Goal: Task Accomplishment & Management: Use online tool/utility

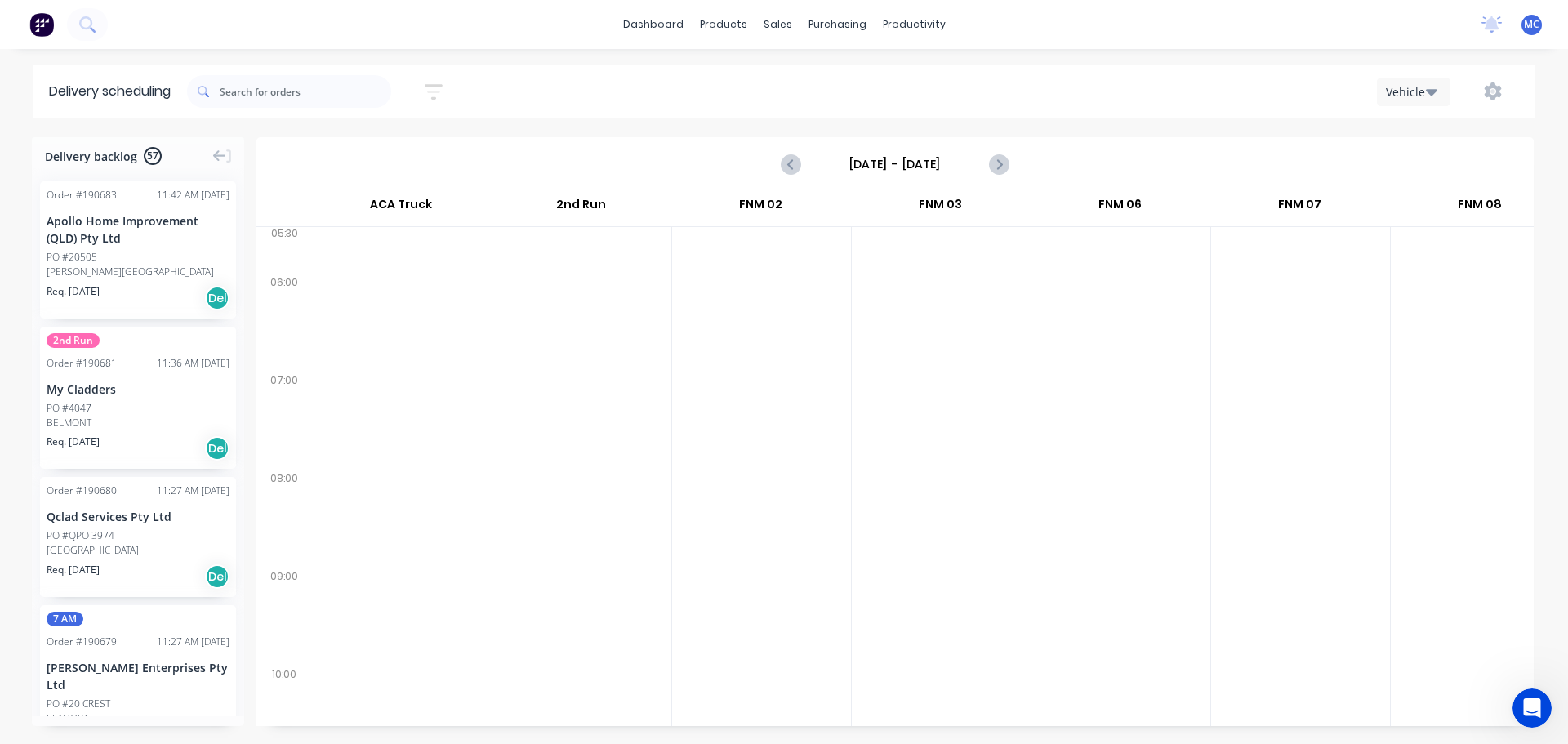
scroll to position [0, 1]
click at [441, 85] on icon "button" at bounding box center [433, 91] width 18 height 16
click at [357, 149] on input "[DATE] - [DATE]" at bounding box center [358, 154] width 152 height 24
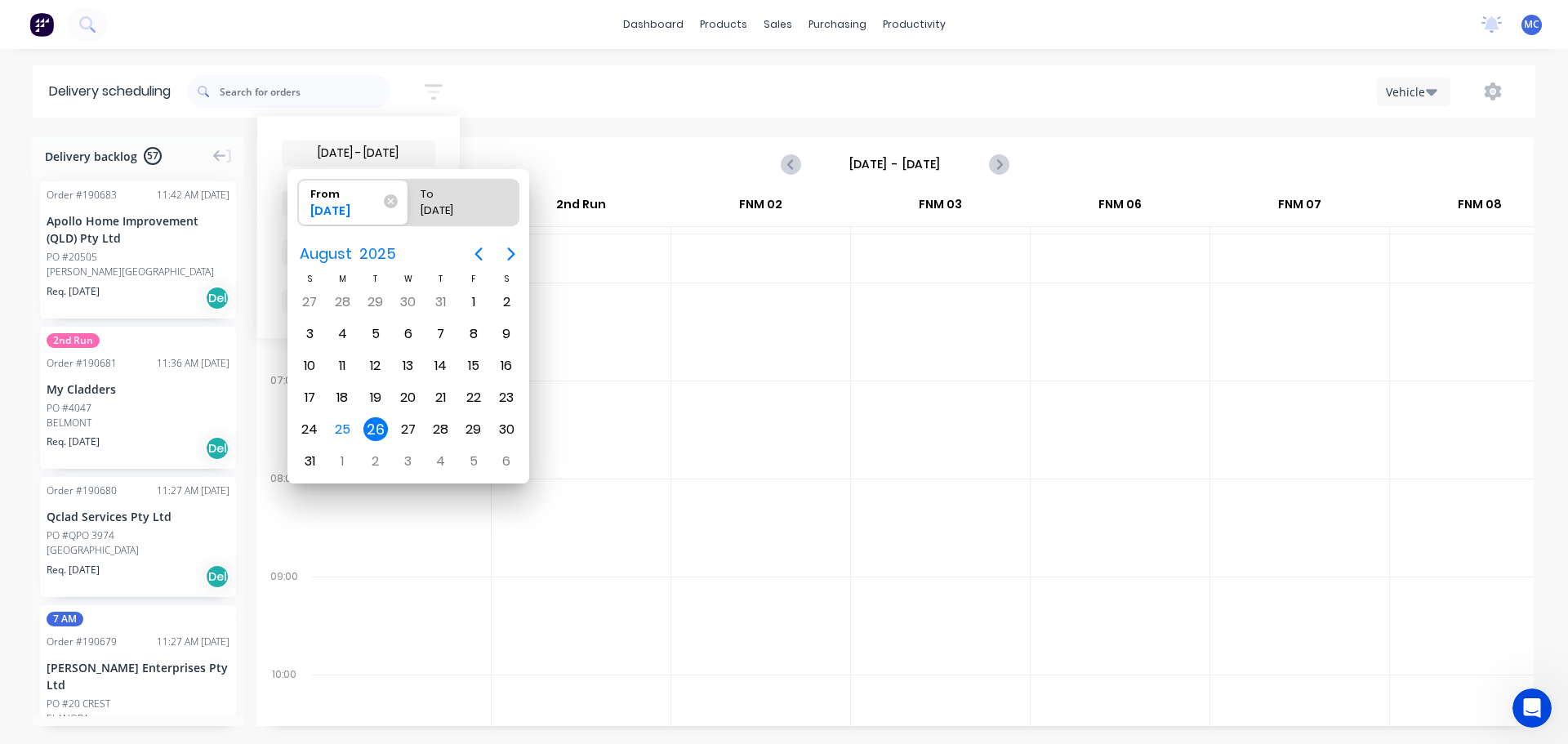
click at [375, 431] on div "26" at bounding box center [376, 429] width 24 height 24
radio input "false"
radio input "true"
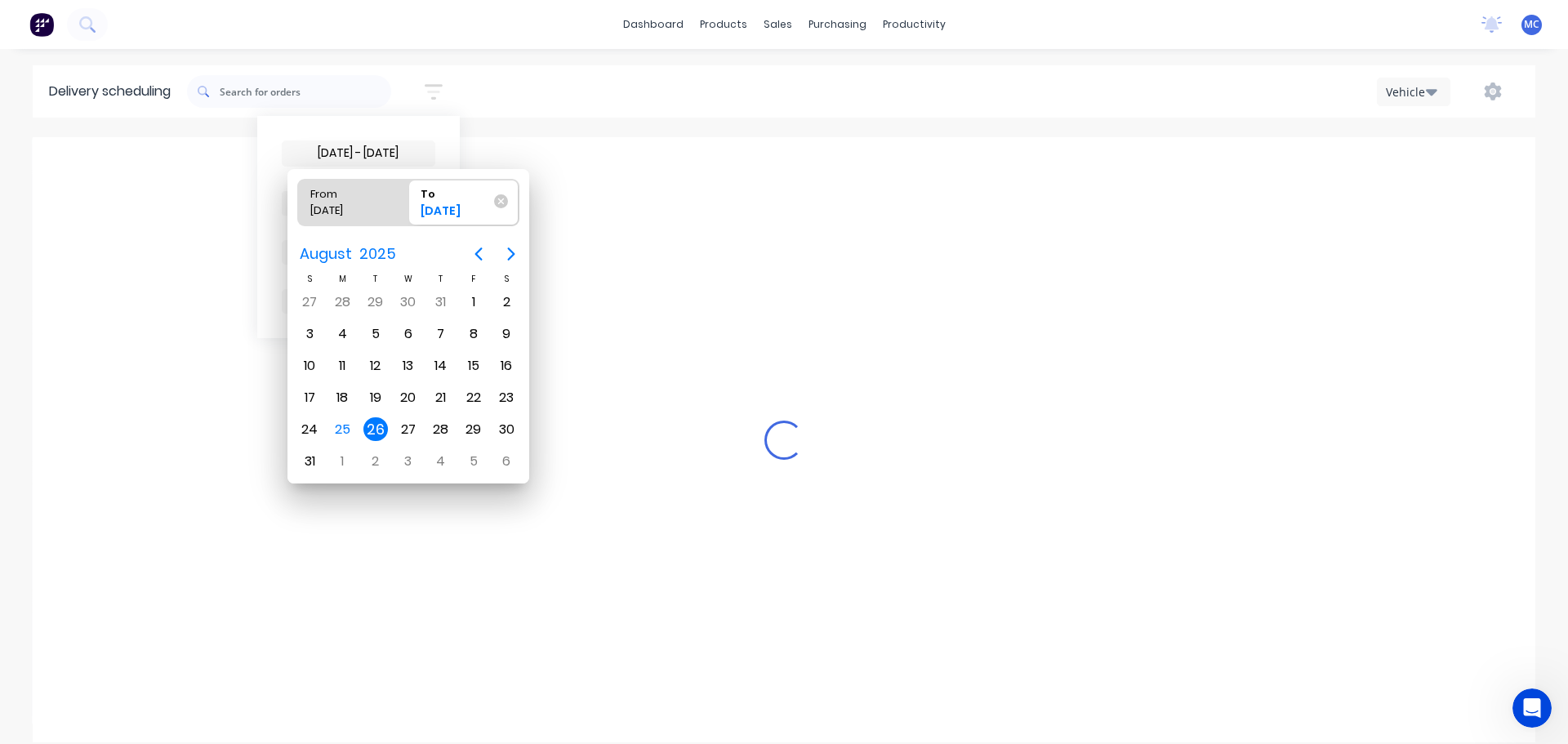
click at [375, 431] on div "26" at bounding box center [376, 429] width 24 height 24
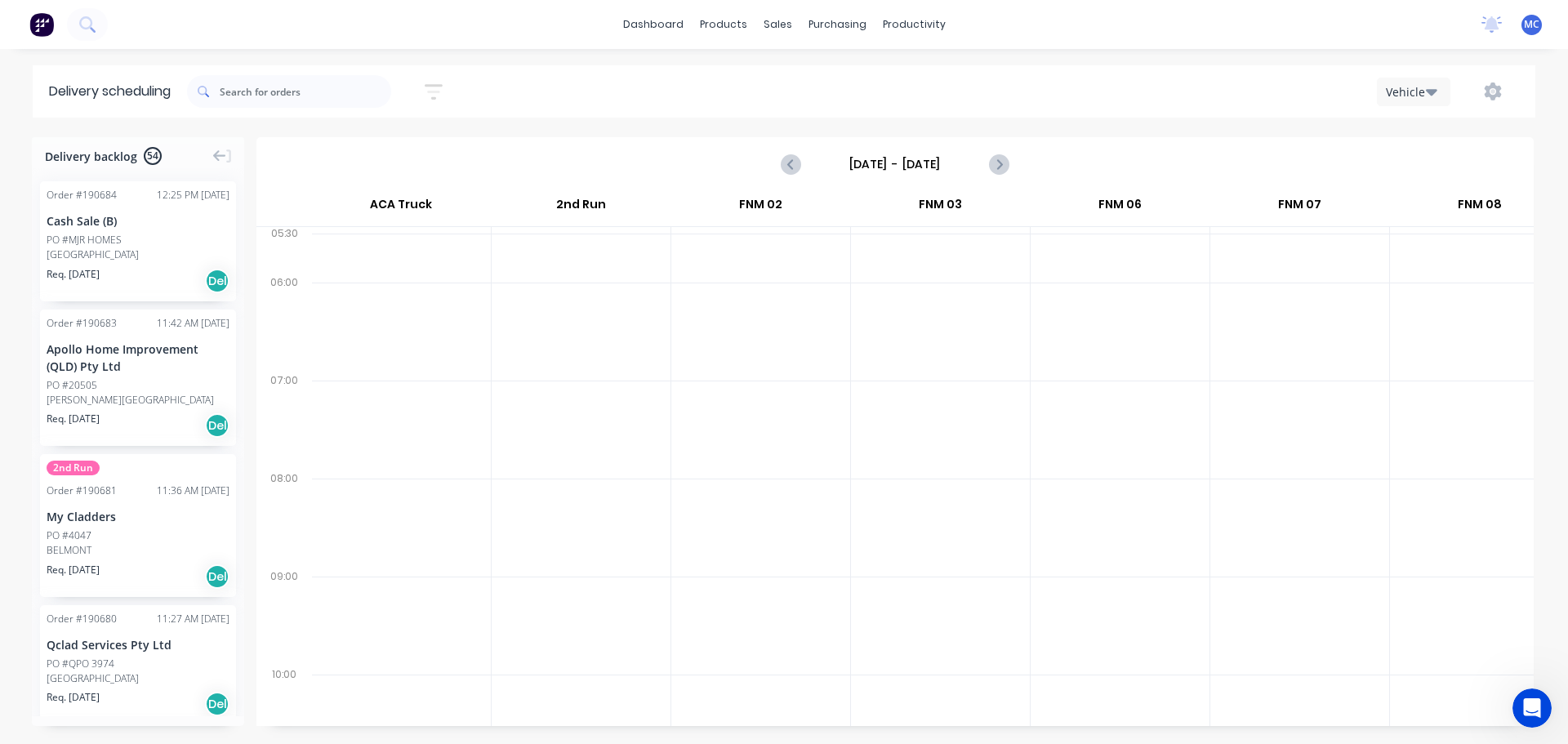
click at [438, 96] on icon "button" at bounding box center [433, 92] width 18 height 21
click at [378, 150] on input "[DATE] - [DATE]" at bounding box center [358, 154] width 152 height 24
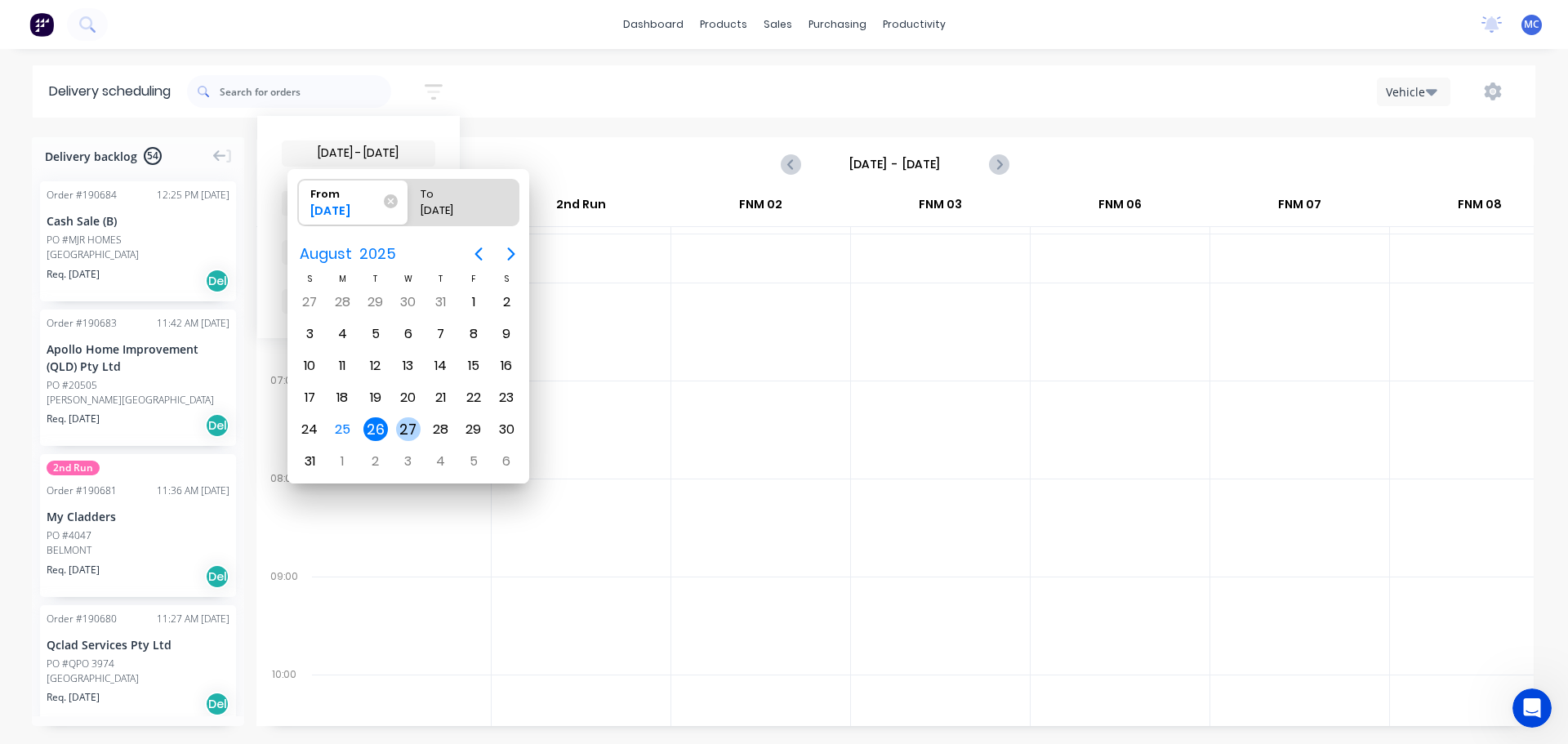
click at [414, 432] on div "27" at bounding box center [408, 429] width 24 height 24
type input "[DATE]"
radio input "false"
radio input "true"
click at [412, 432] on div "27" at bounding box center [408, 429] width 24 height 24
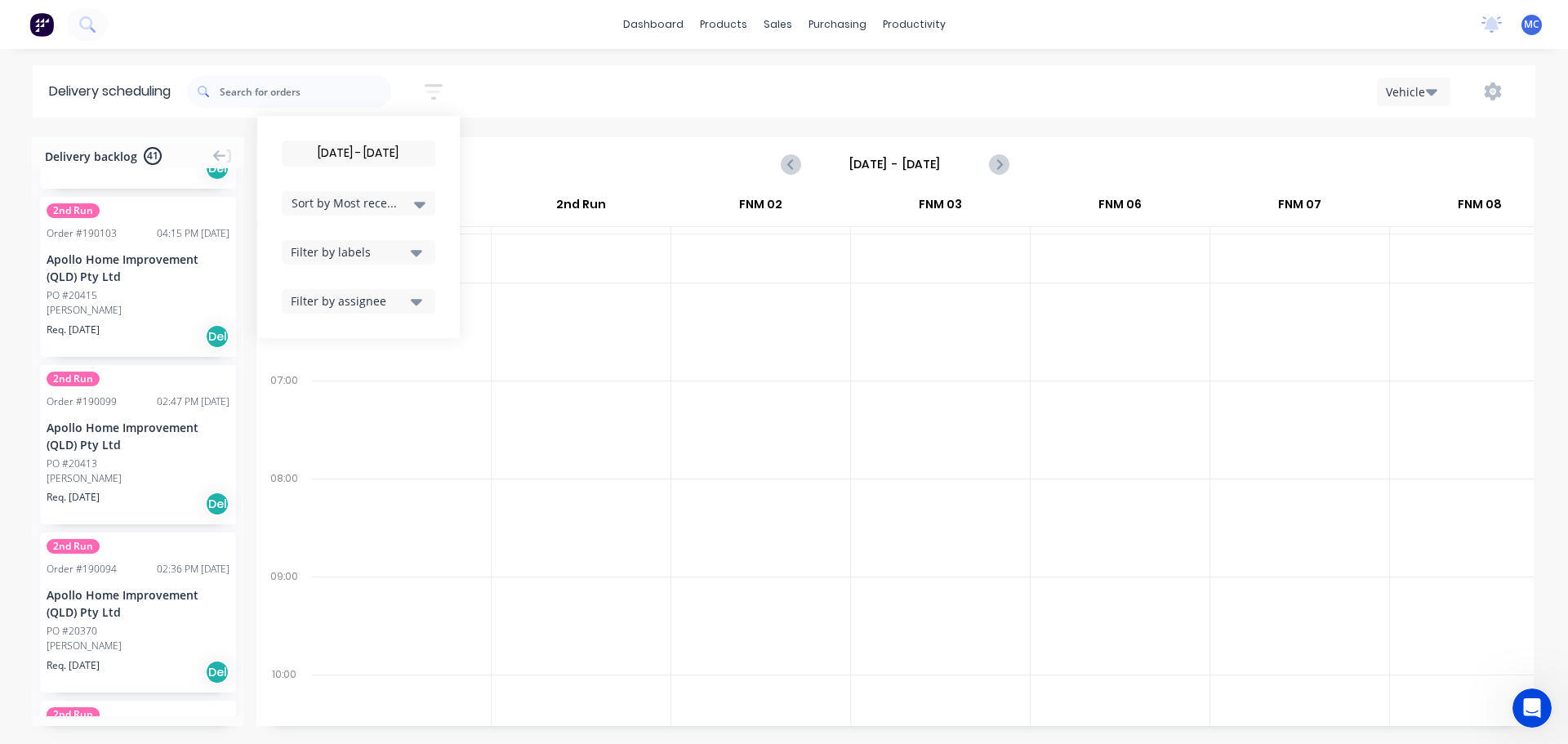
scroll to position [4328, 0]
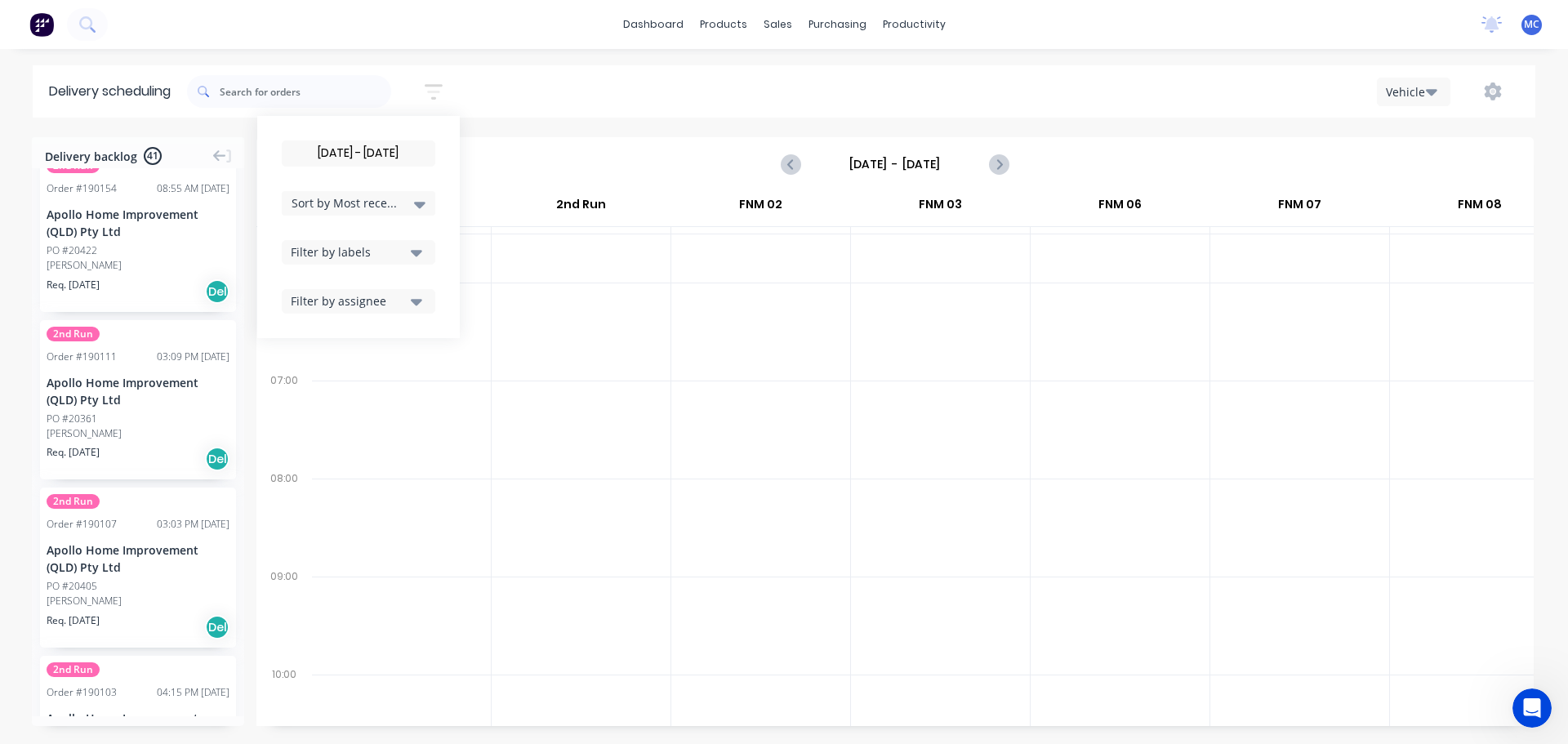
click at [419, 255] on icon "button" at bounding box center [416, 252] width 11 height 18
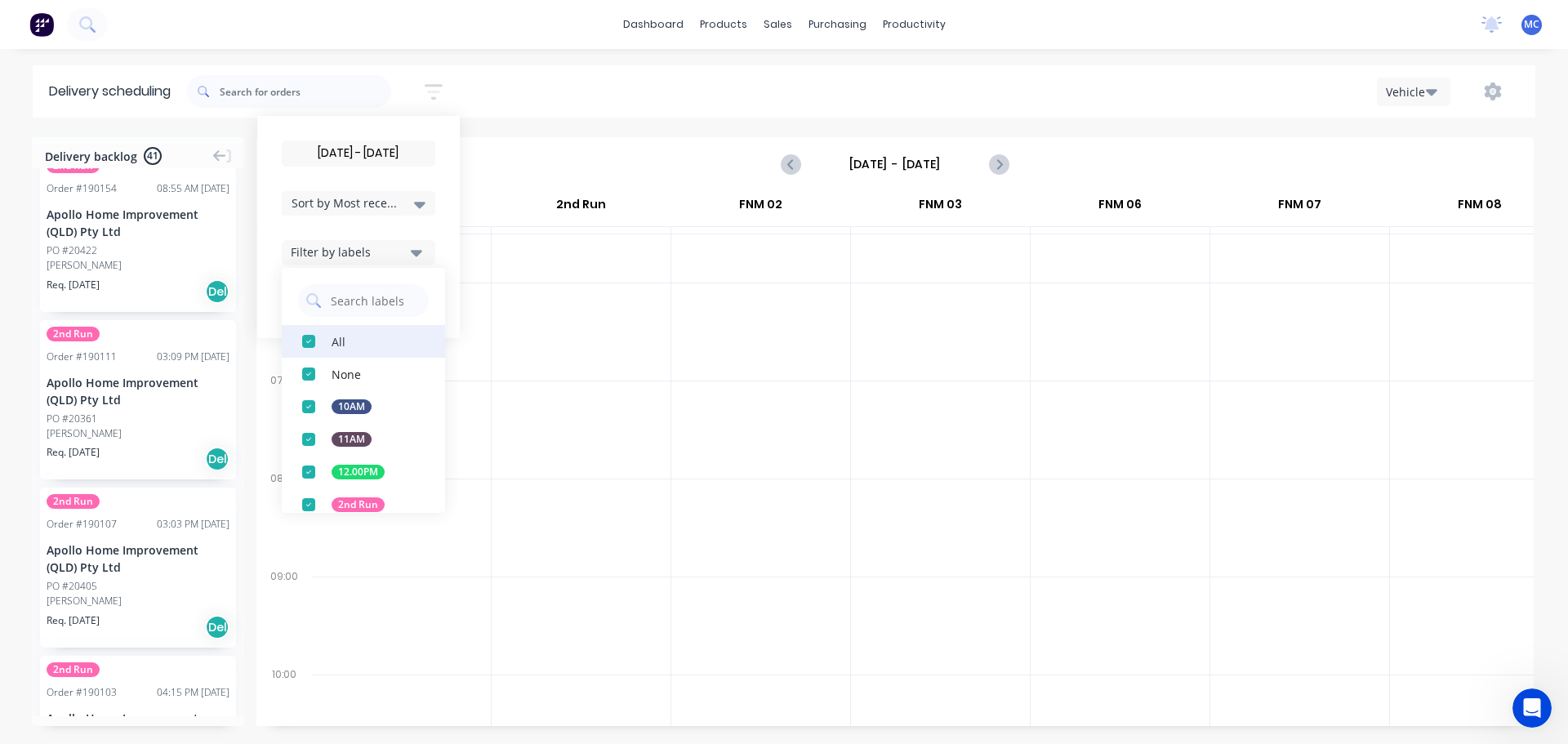
click at [314, 341] on div "button" at bounding box center [309, 342] width 33 height 33
click at [309, 502] on div "button" at bounding box center [309, 505] width 33 height 33
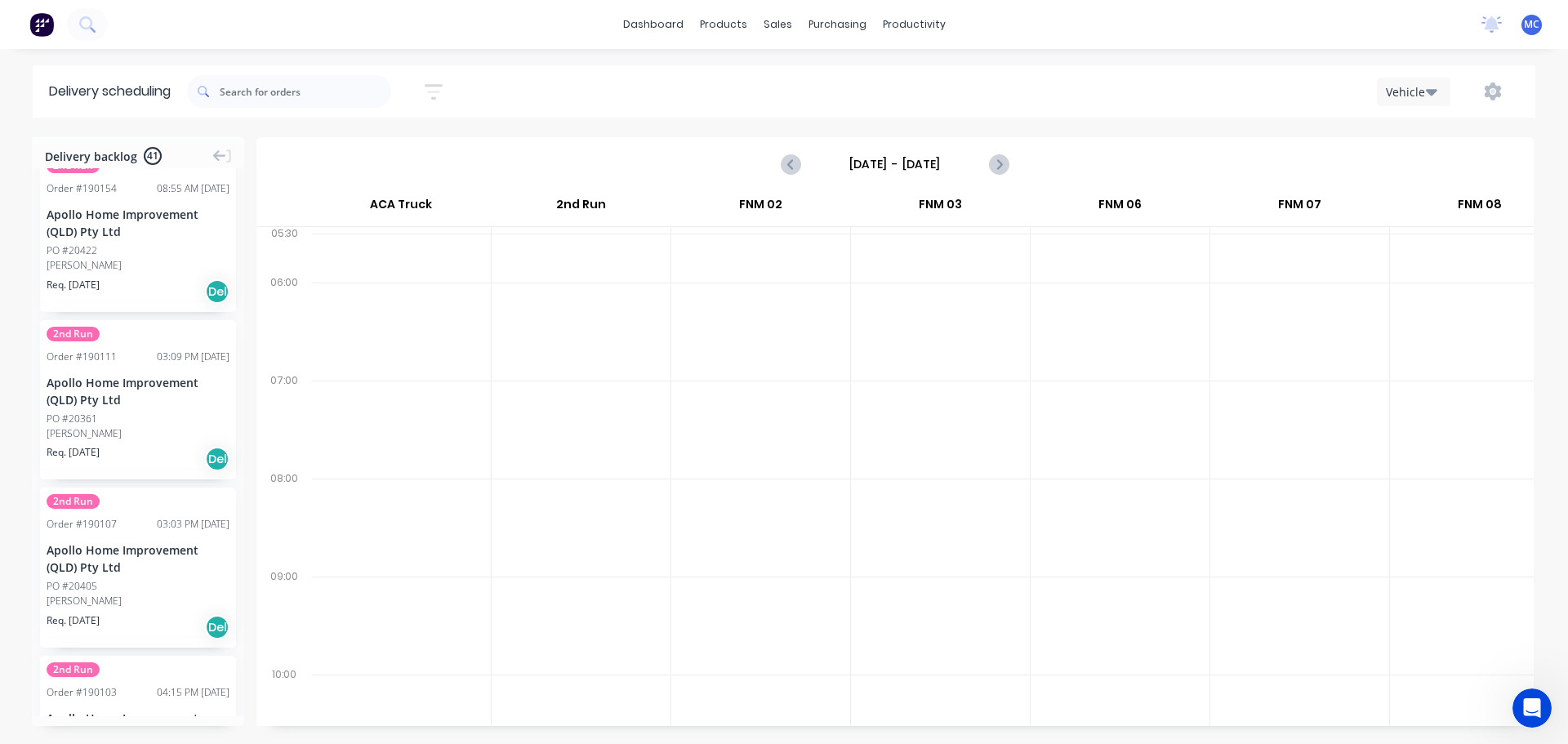
click at [576, 391] on div at bounding box center [580, 430] width 179 height 98
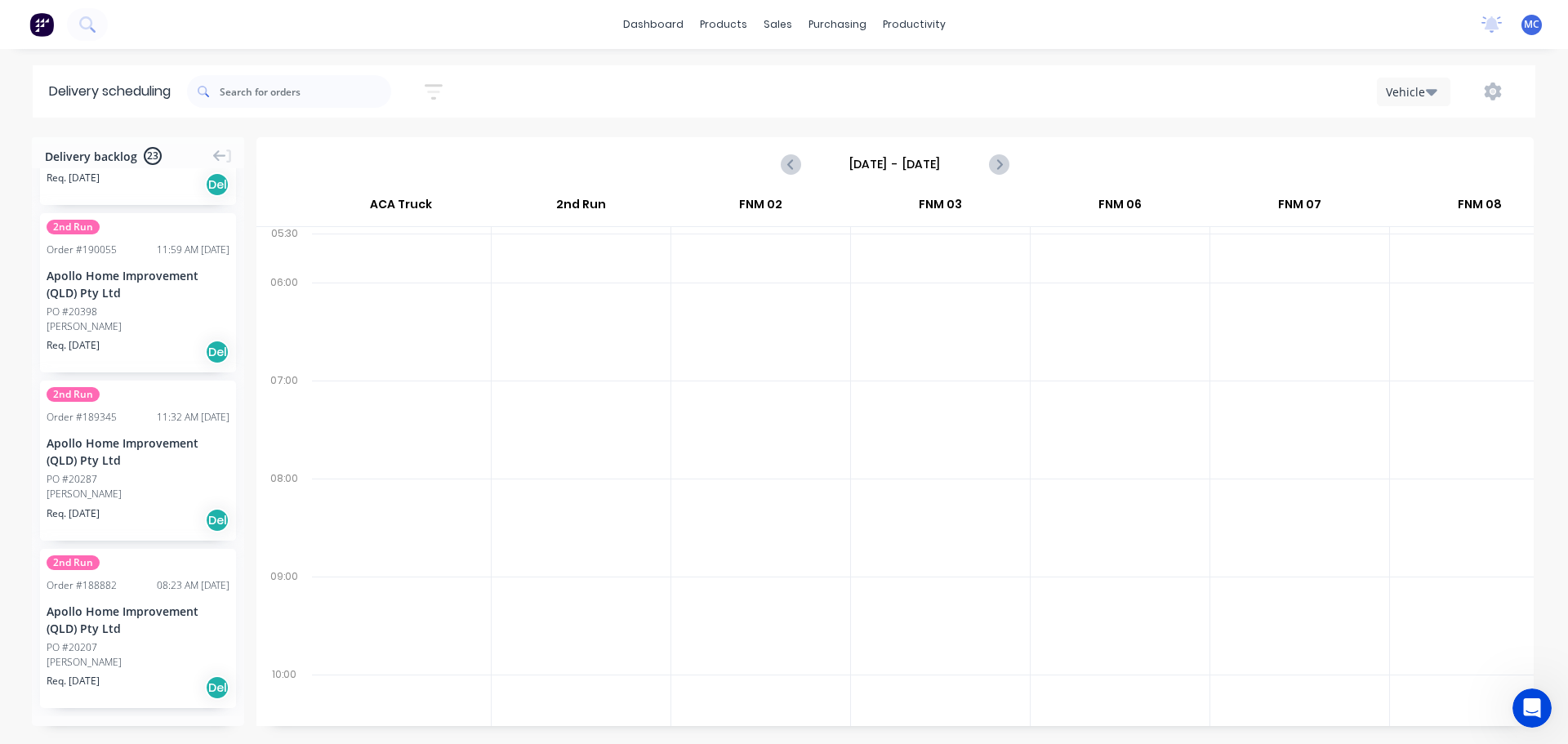
scroll to position [3258, 0]
click at [433, 95] on icon "button" at bounding box center [433, 92] width 18 height 21
click at [415, 249] on button "Filter by labels" at bounding box center [358, 252] width 154 height 24
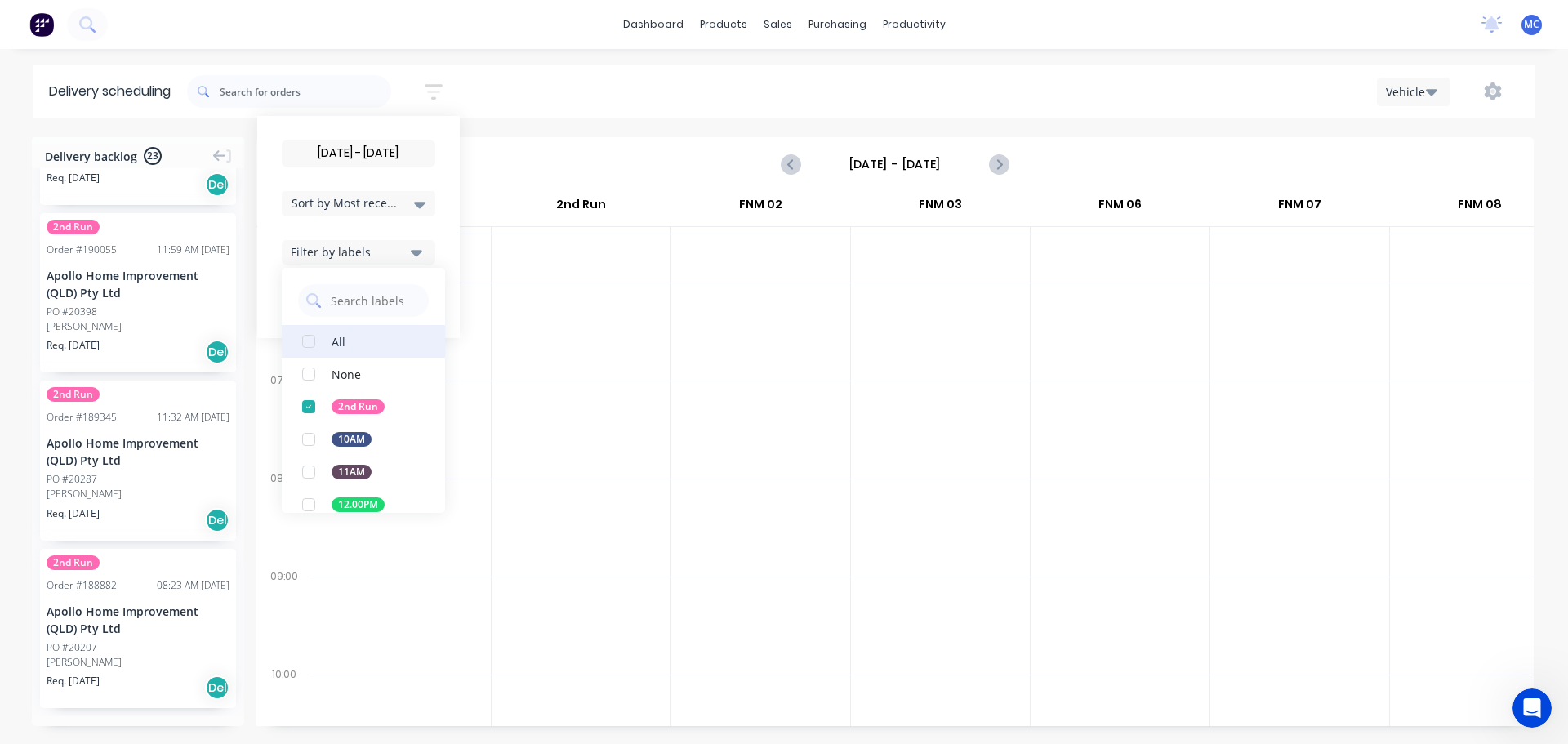
click at [308, 339] on div "button" at bounding box center [309, 342] width 33 height 33
click at [547, 340] on div at bounding box center [580, 331] width 179 height 98
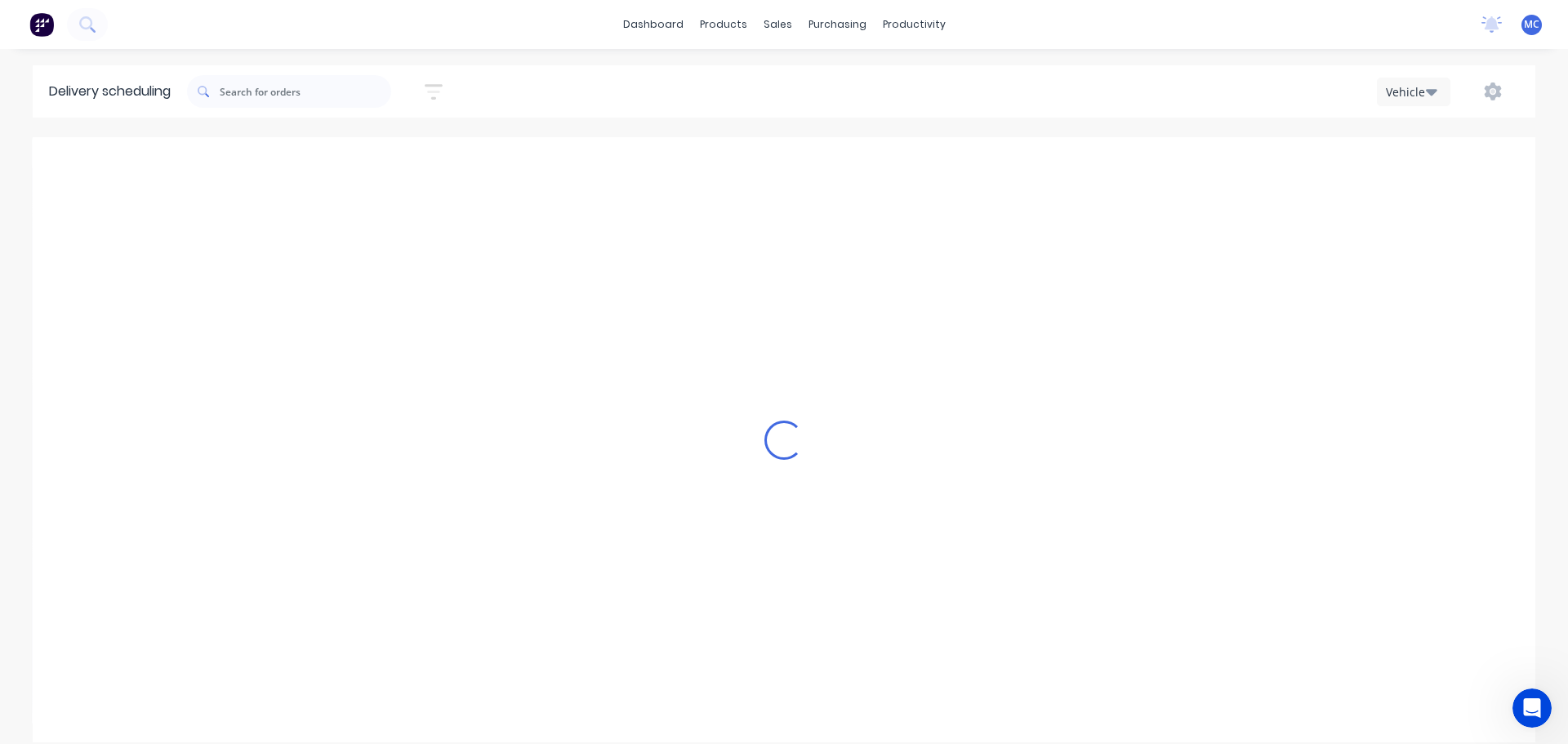
click at [431, 86] on icon "button" at bounding box center [433, 92] width 18 height 21
click at [370, 158] on input "[DATE] - [DATE]" at bounding box center [358, 154] width 152 height 24
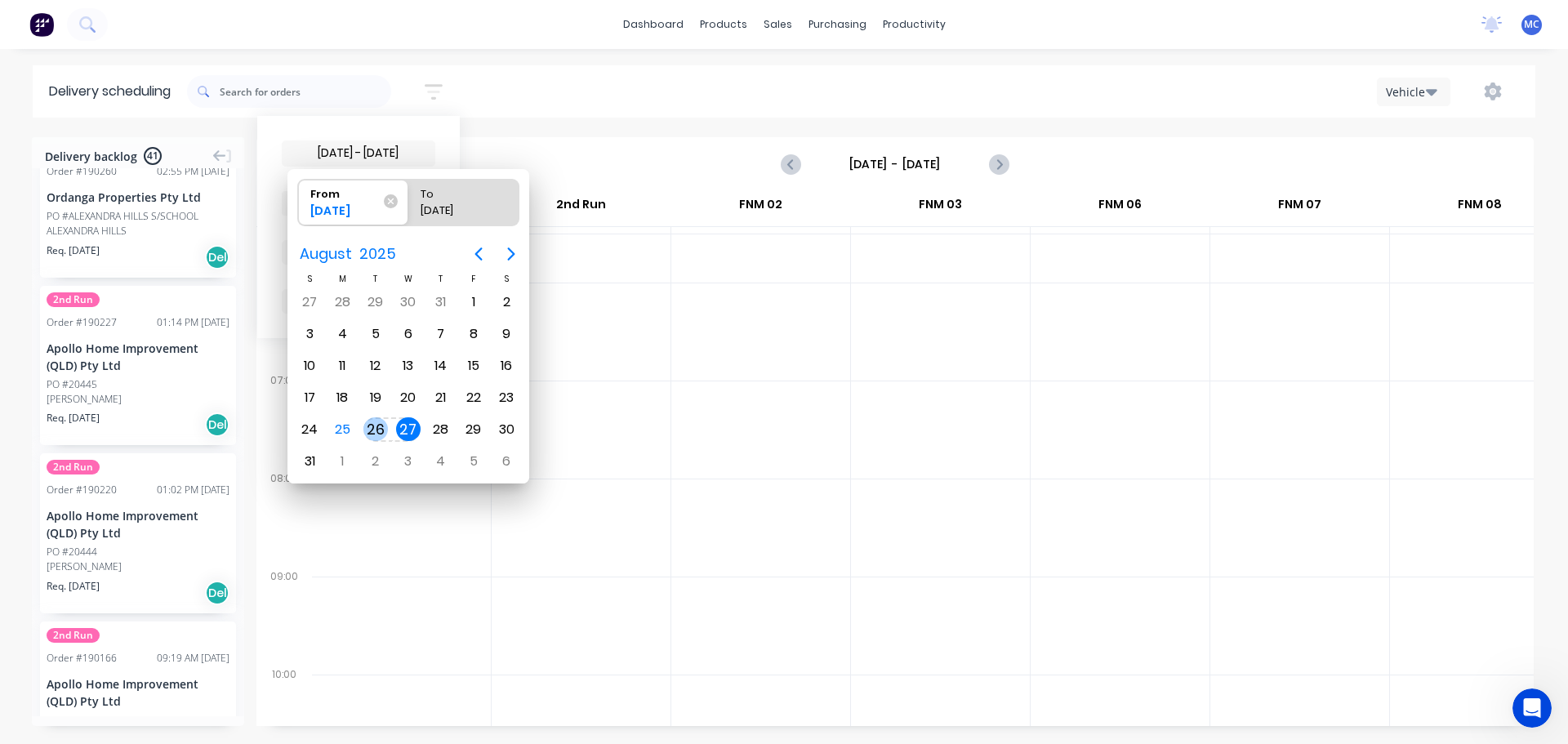
click at [374, 432] on div "26" at bounding box center [376, 429] width 24 height 24
type input "[DATE] - [DATE]"
radio input "false"
radio input "true"
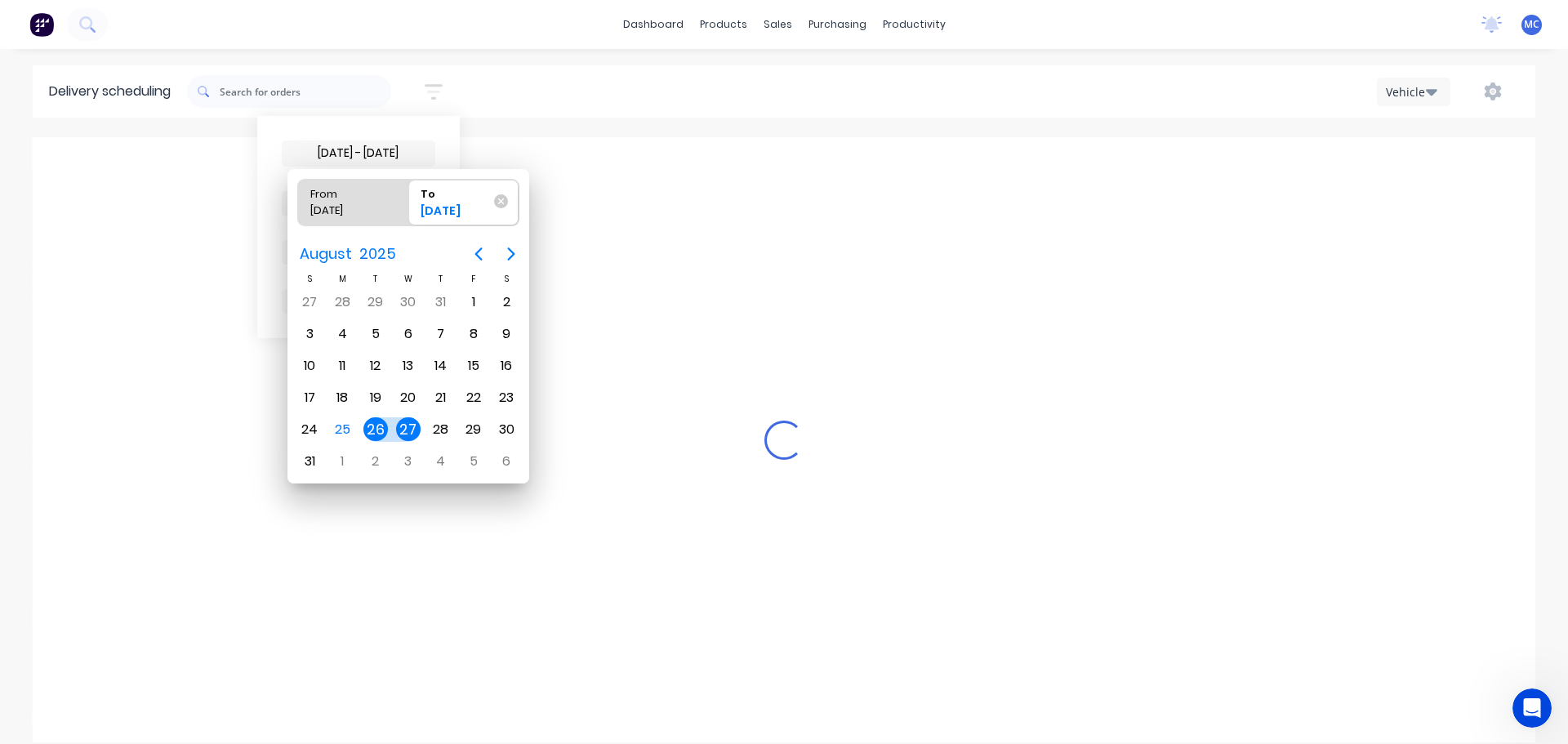
click at [374, 432] on div "26" at bounding box center [376, 429] width 24 height 24
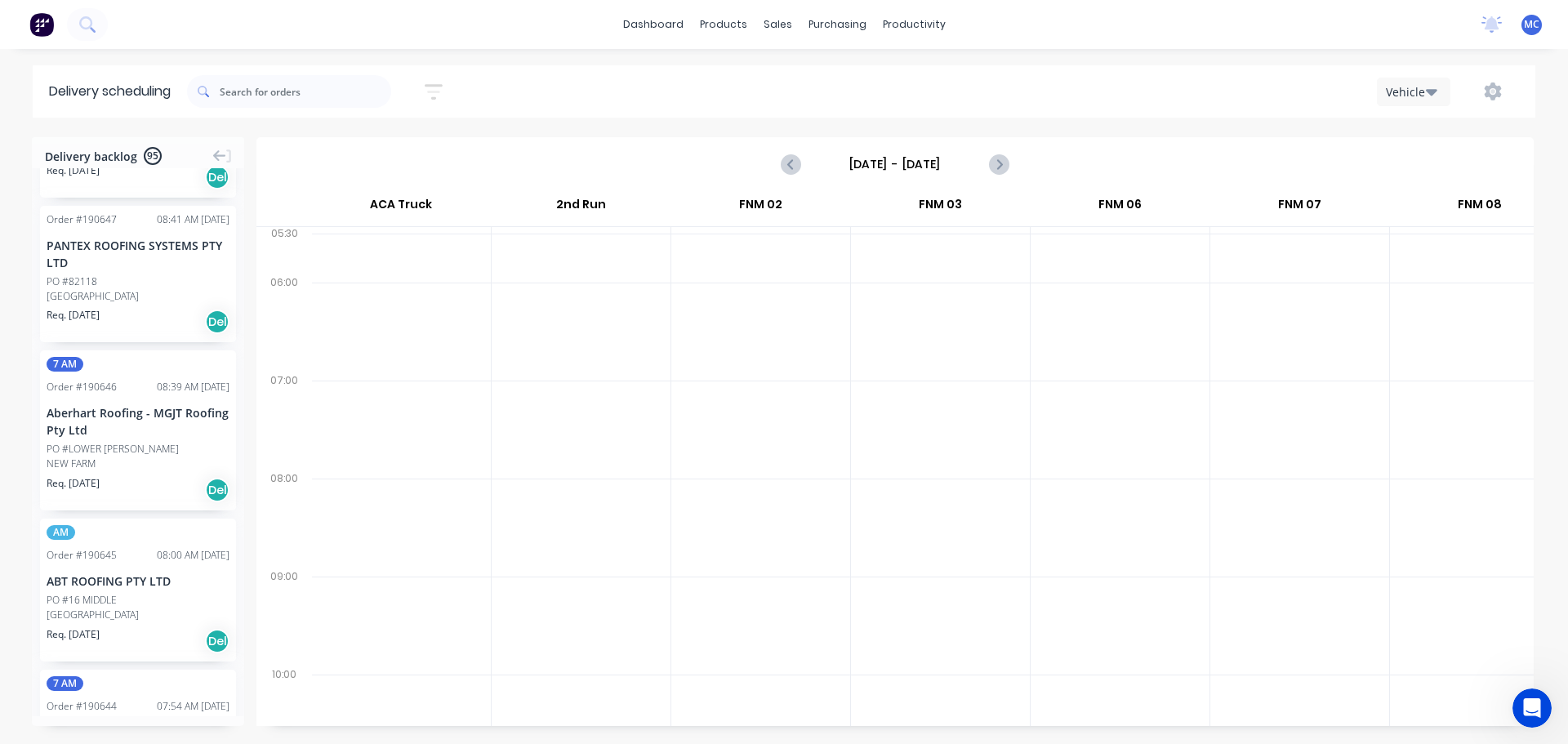
scroll to position [3190, 0]
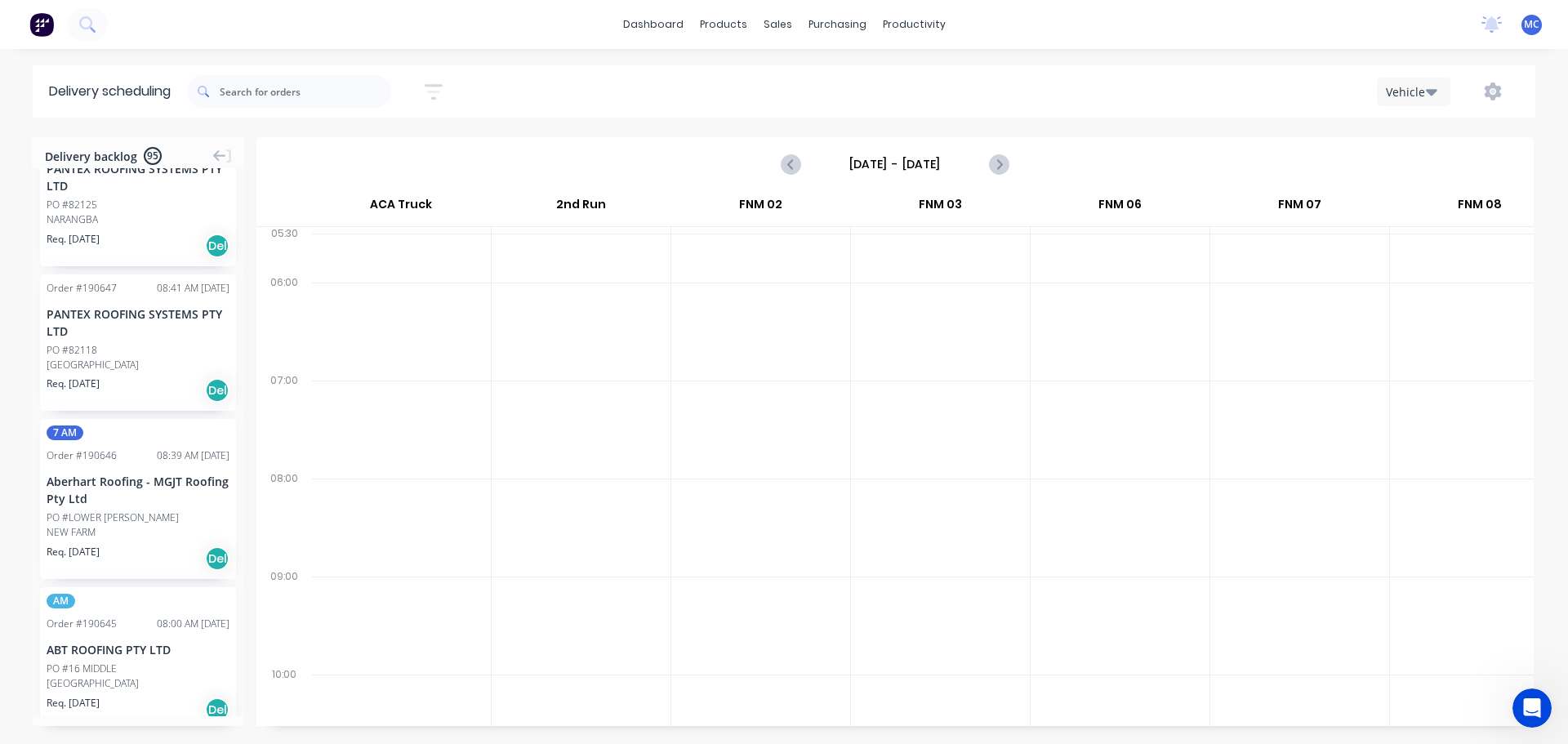
click at [438, 85] on icon "button" at bounding box center [433, 91] width 18 height 16
click at [357, 151] on input "[DATE] - [DATE]" at bounding box center [358, 154] width 152 height 24
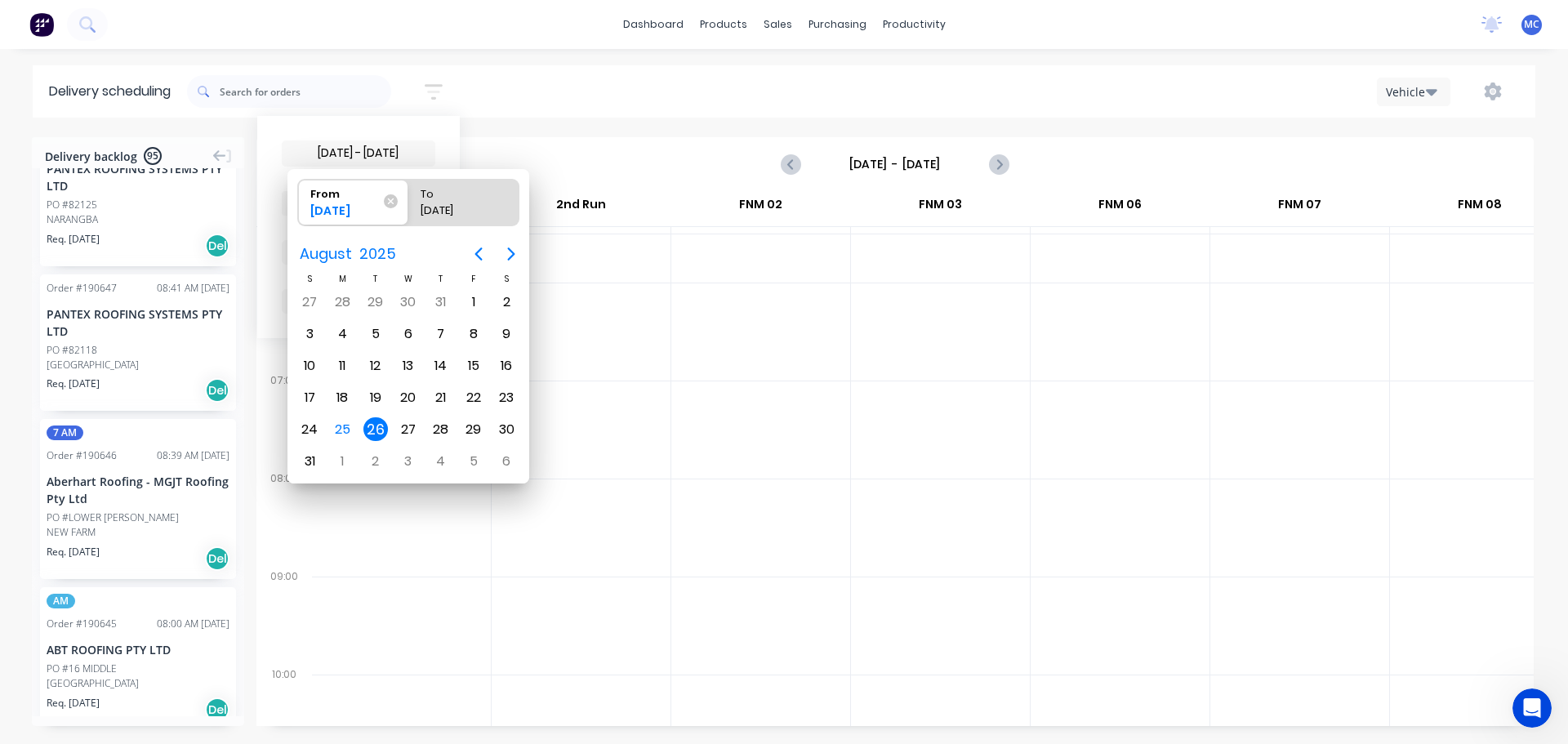
click at [374, 427] on div "26" at bounding box center [376, 429] width 24 height 24
radio input "false"
radio input "true"
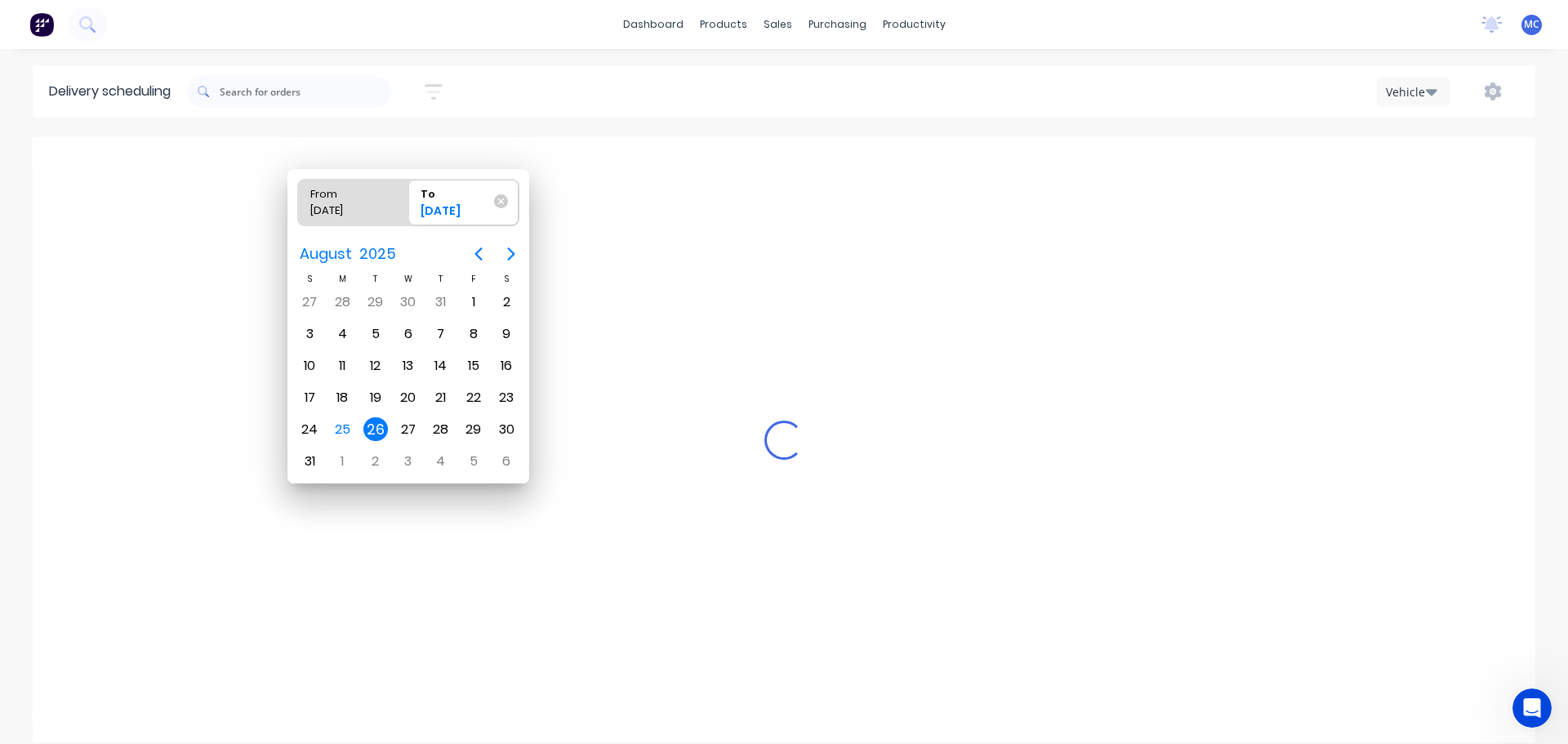
click at [373, 427] on div "26" at bounding box center [376, 429] width 24 height 24
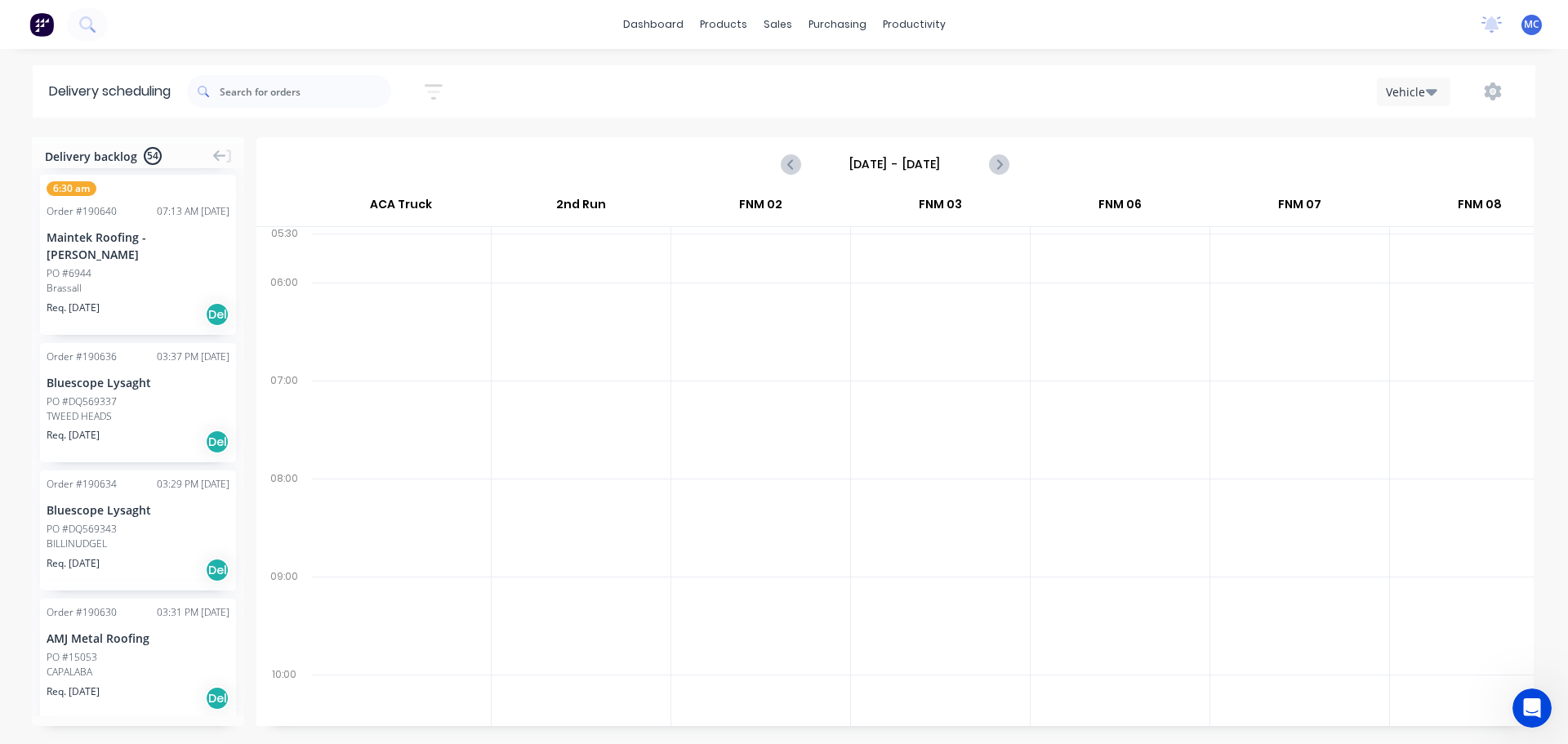
click at [439, 97] on icon "button" at bounding box center [433, 92] width 18 height 21
click at [364, 147] on input "[DATE] - [DATE]" at bounding box center [358, 154] width 152 height 24
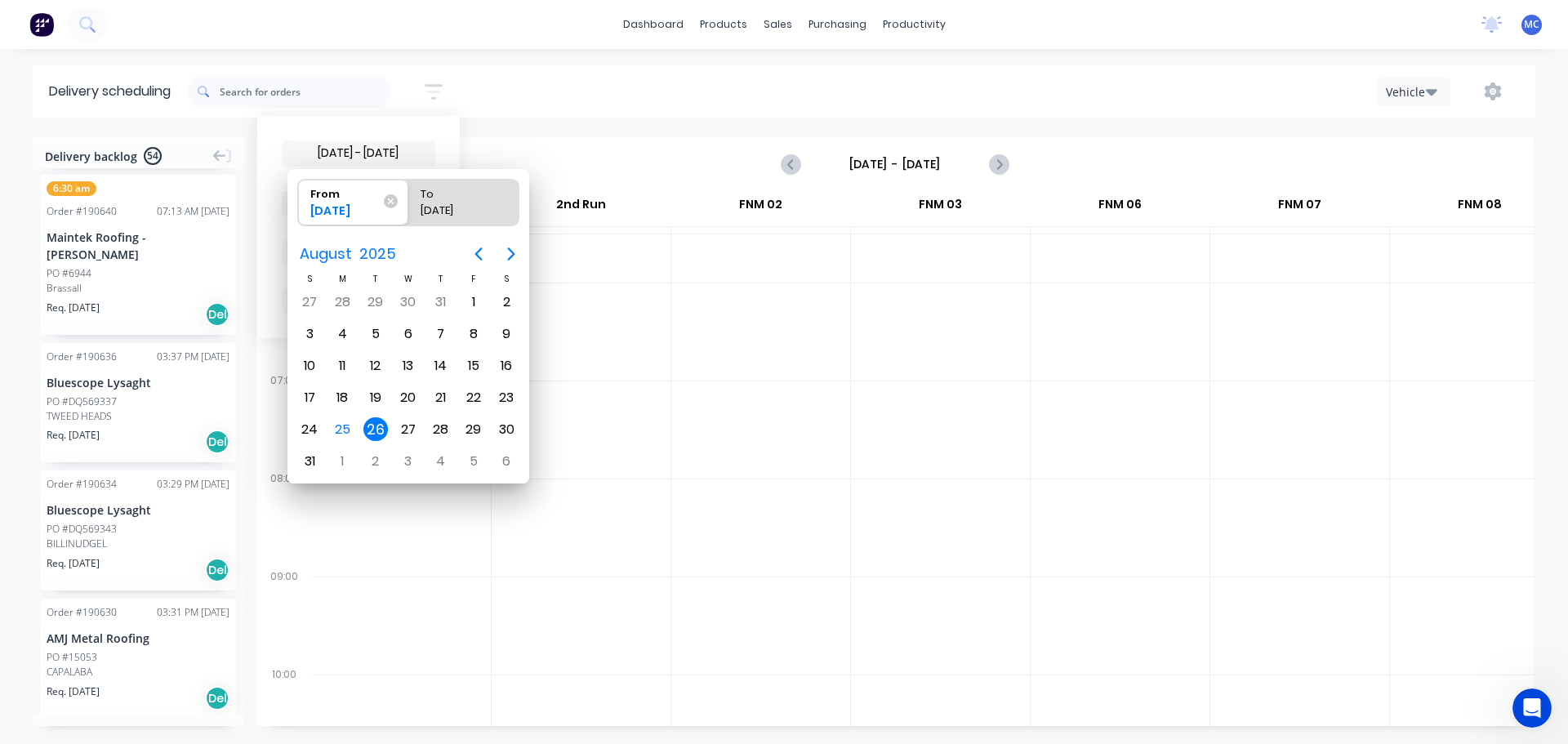
click at [370, 427] on div "26" at bounding box center [376, 429] width 24 height 24
radio input "false"
radio input "true"
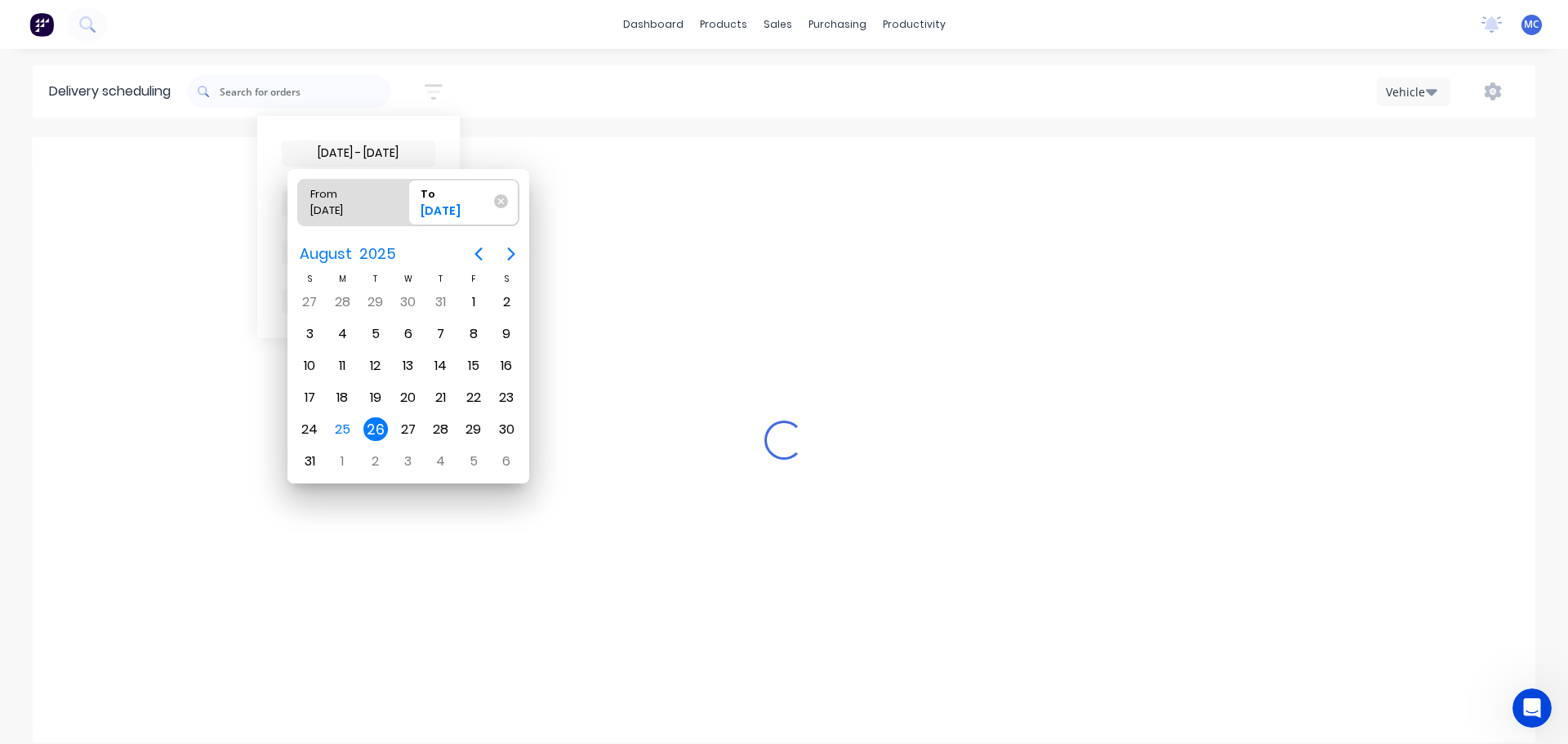
click at [370, 427] on div "26" at bounding box center [376, 429] width 24 height 24
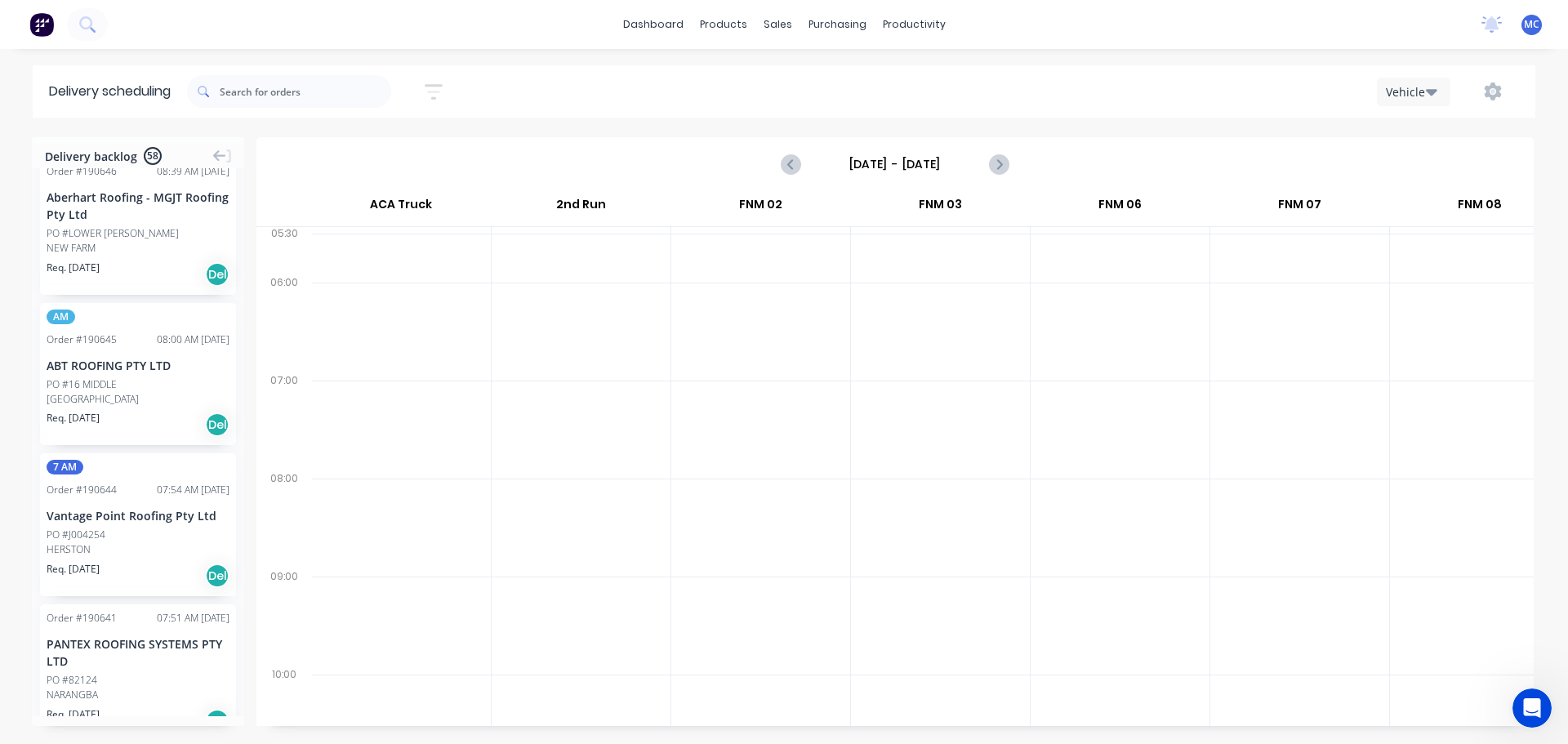
scroll to position [3173, 0]
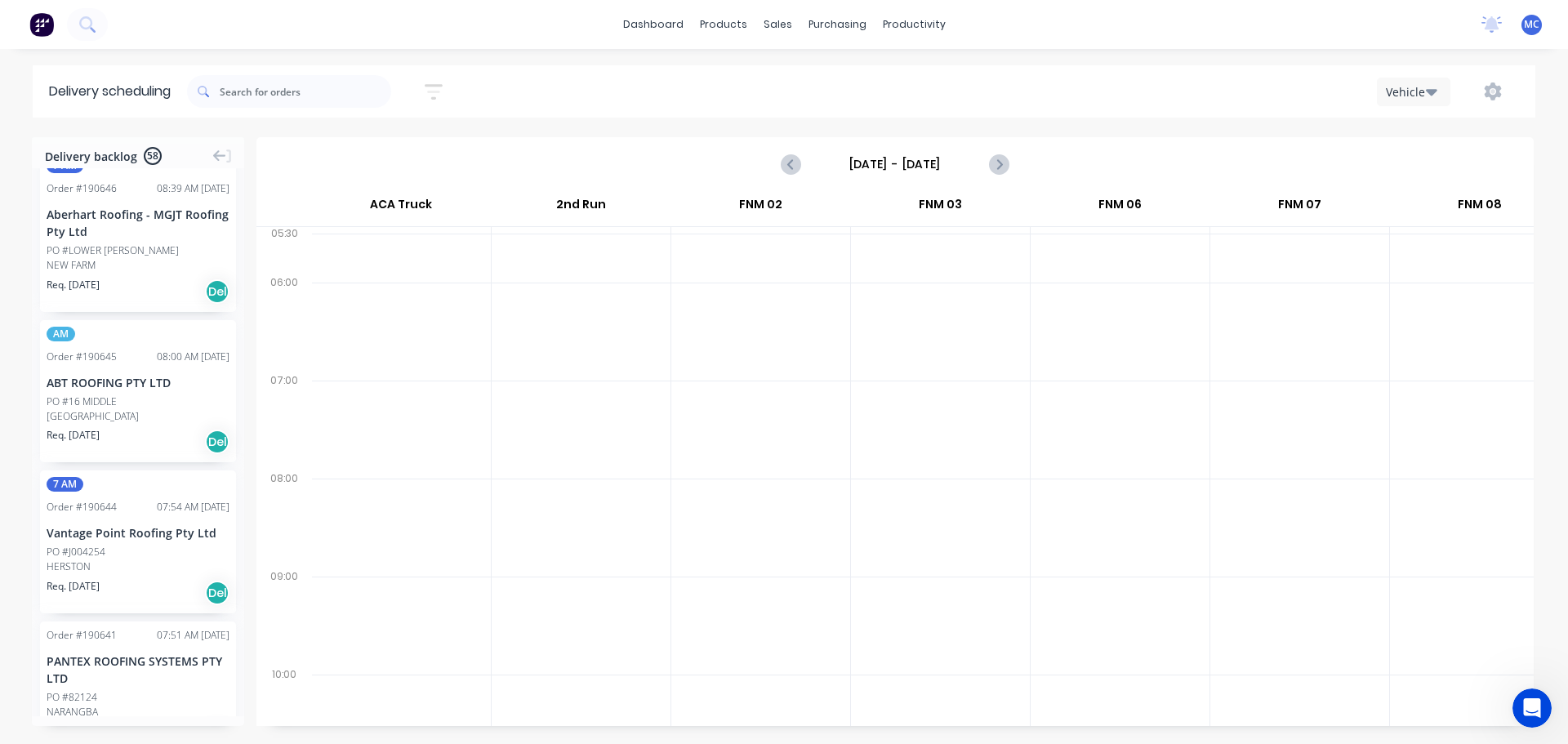
click at [434, 84] on icon "button" at bounding box center [433, 91] width 18 height 16
click at [428, 253] on button "Filter by labels" at bounding box center [358, 252] width 154 height 24
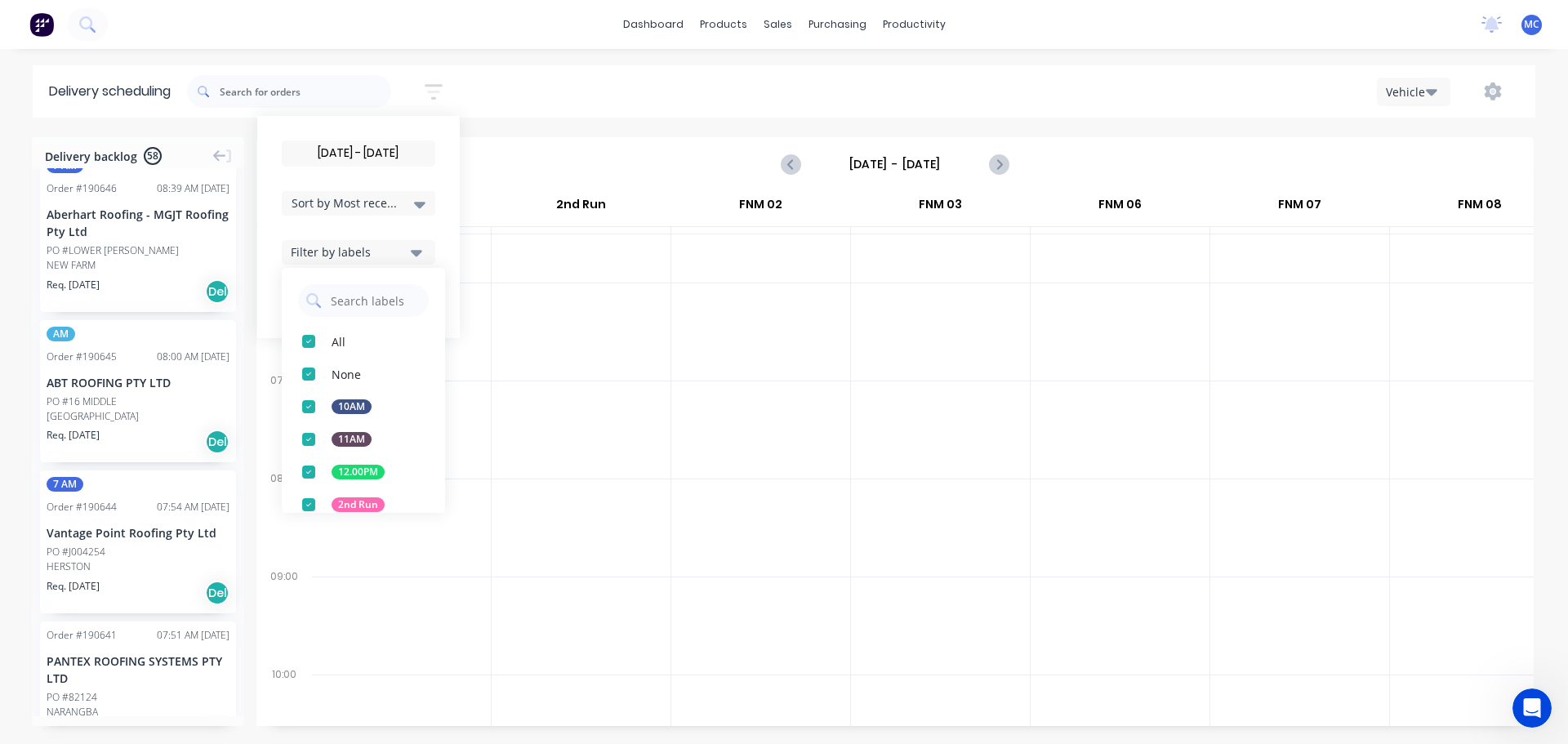
click at [307, 503] on div "button" at bounding box center [309, 505] width 33 height 33
click at [624, 373] on div at bounding box center [580, 331] width 179 height 98
